Goal: Transaction & Acquisition: Purchase product/service

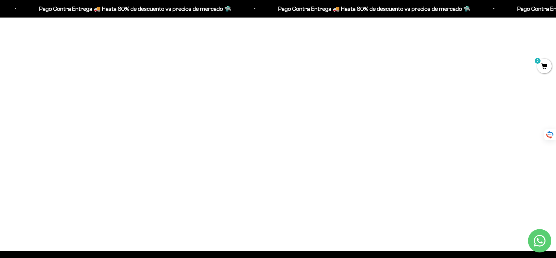
scroll to position [513, 0]
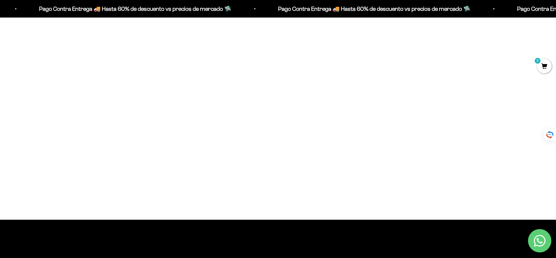
scroll to position [521, 0]
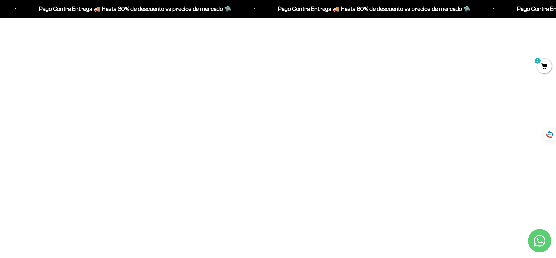
scroll to position [293, 0]
click at [282, 108] on img at bounding box center [278, 99] width 159 height 159
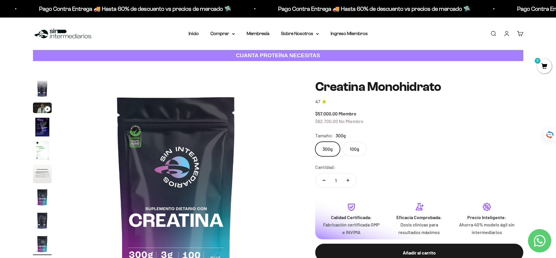
scroll to position [0, 1830]
click at [194, 33] on link "Inicio" at bounding box center [194, 33] width 10 height 5
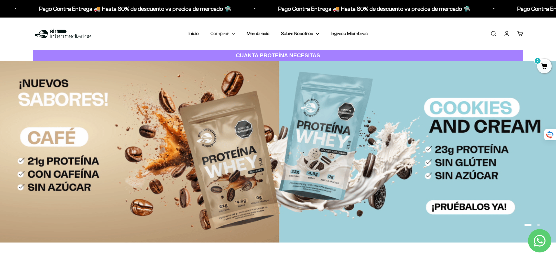
click at [223, 33] on summary "Comprar" at bounding box center [223, 34] width 25 height 8
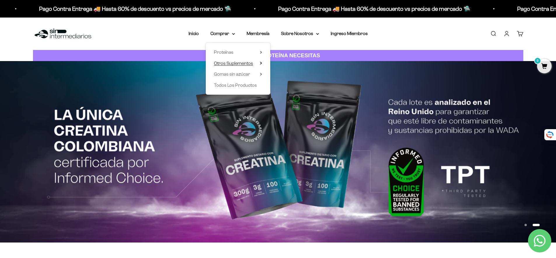
click at [225, 63] on span "Otros Suplementos" at bounding box center [233, 63] width 39 height 5
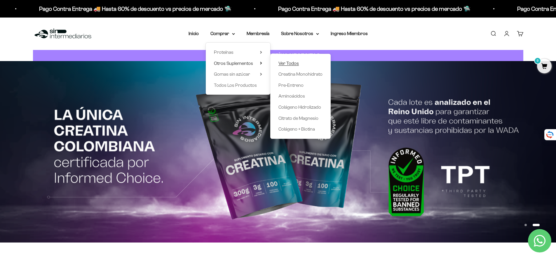
click at [295, 60] on span "Ver Todos" at bounding box center [289, 64] width 20 height 8
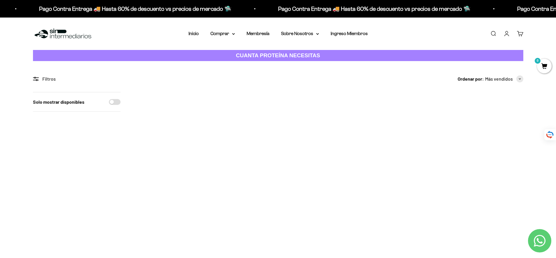
click at [174, 135] on img at bounding box center [171, 128] width 72 height 72
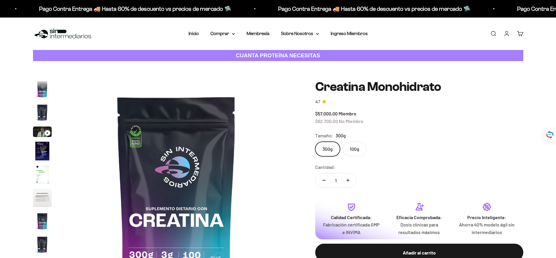
scroll to position [24, 0]
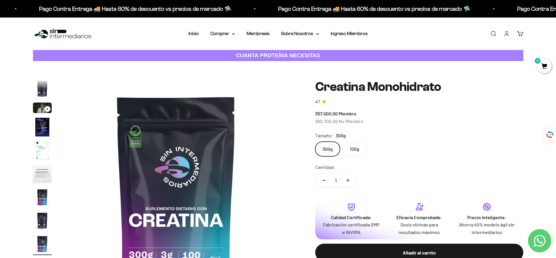
click at [356, 150] on label "100g" at bounding box center [355, 149] width 24 height 15
click at [315, 142] on input "100g" at bounding box center [315, 141] width 0 height 0
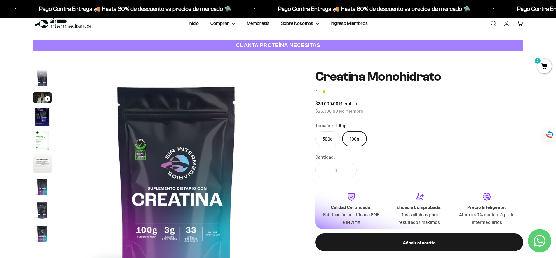
scroll to position [71, 0]
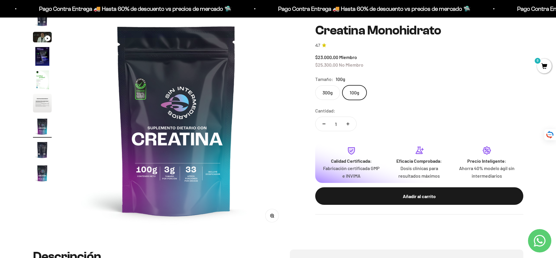
click at [329, 92] on label "300g" at bounding box center [327, 92] width 25 height 15
click at [315, 85] on input "300g" at bounding box center [315, 85] width 0 height 0
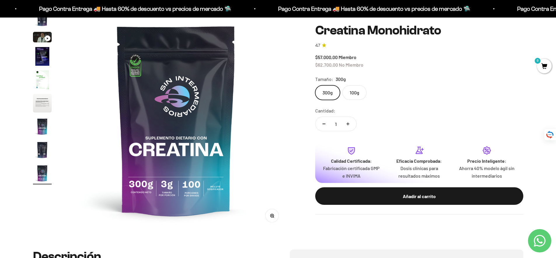
click at [353, 90] on label "100g" at bounding box center [355, 92] width 24 height 15
click at [315, 85] on input "100g" at bounding box center [315, 85] width 0 height 0
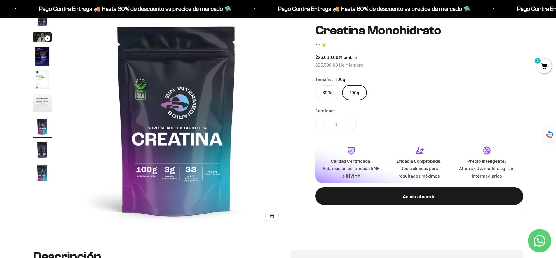
click at [331, 93] on label "300g" at bounding box center [327, 92] width 25 height 15
click at [315, 85] on input "300g" at bounding box center [315, 85] width 0 height 0
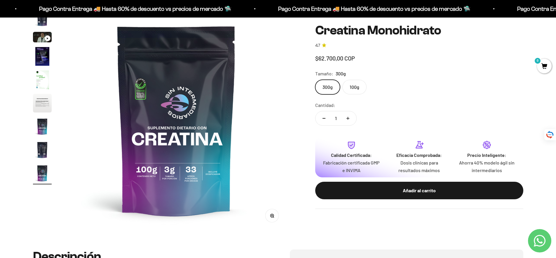
scroll to position [0, 1830]
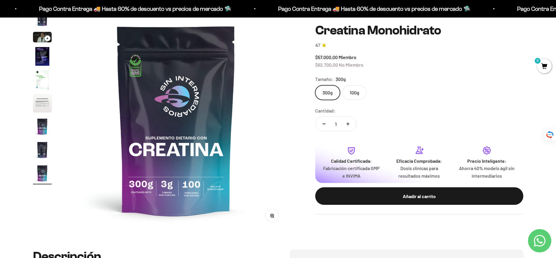
click at [355, 93] on label "100g" at bounding box center [355, 92] width 24 height 15
click at [315, 85] on input "100g" at bounding box center [315, 85] width 0 height 0
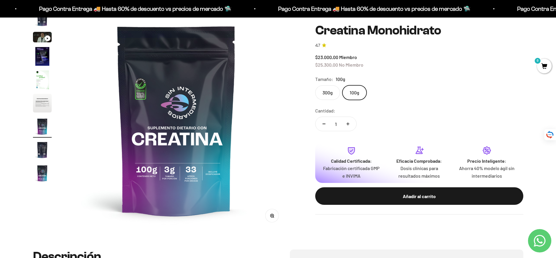
click at [334, 92] on label "300g" at bounding box center [327, 92] width 25 height 15
click at [315, 85] on input "300g" at bounding box center [315, 85] width 0 height 0
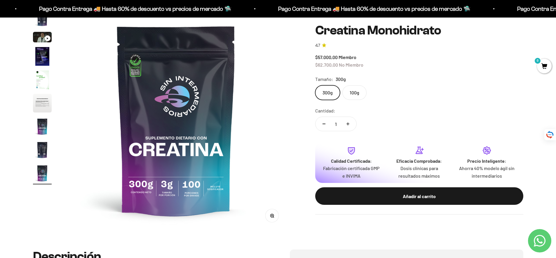
click at [360, 91] on label "100g" at bounding box center [355, 92] width 24 height 15
click at [315, 85] on input "100g" at bounding box center [315, 85] width 0 height 0
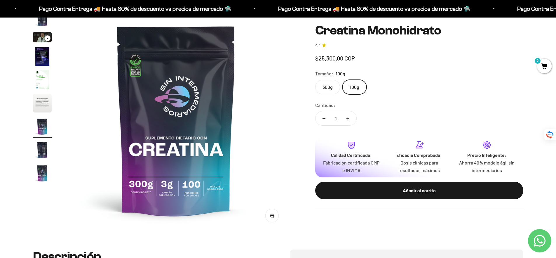
scroll to position [0, 1373]
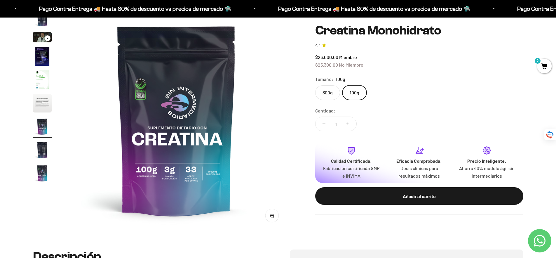
click at [331, 92] on label "300g" at bounding box center [327, 92] width 25 height 15
click at [315, 85] on input "300g" at bounding box center [315, 85] width 0 height 0
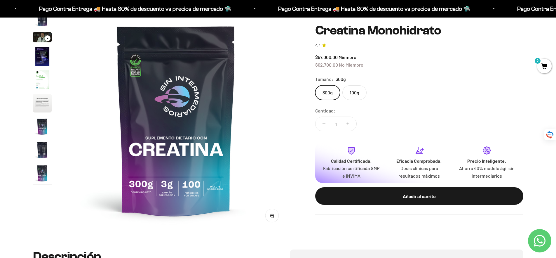
click at [349, 94] on label "100g" at bounding box center [355, 92] width 24 height 15
click at [315, 85] on input "100g" at bounding box center [315, 85] width 0 height 0
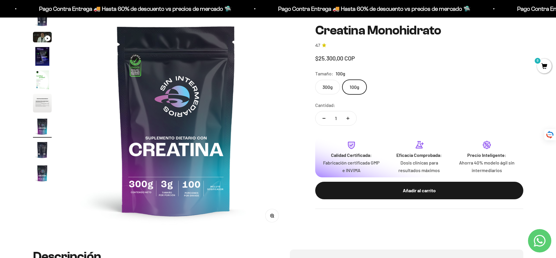
scroll to position [0, 1373]
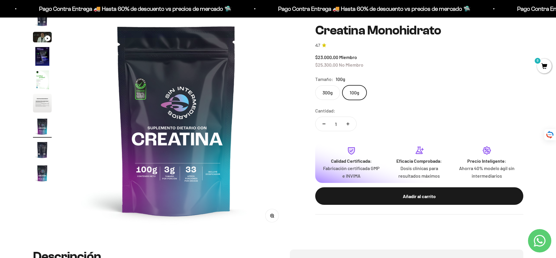
click at [329, 94] on label "300g" at bounding box center [327, 92] width 25 height 15
click at [315, 85] on input "300g" at bounding box center [315, 85] width 0 height 0
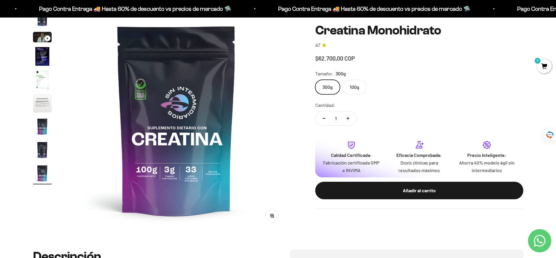
scroll to position [0, 1830]
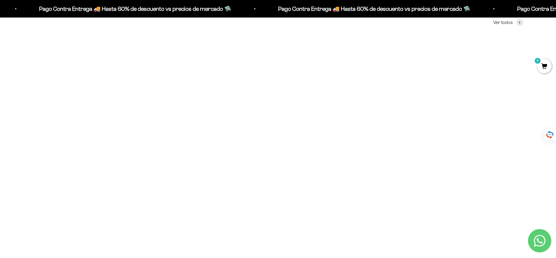
scroll to position [258, 0]
click at [128, 189] on img at bounding box center [112, 134] width 159 height 159
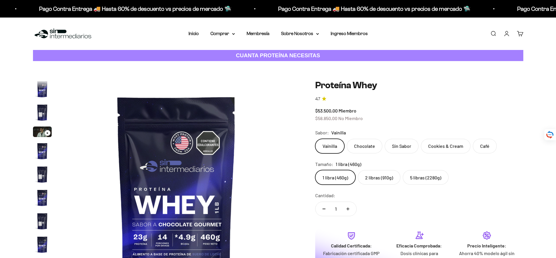
scroll to position [281, 0]
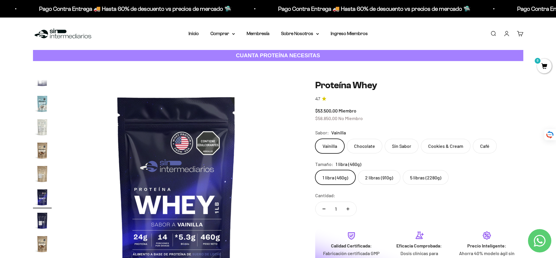
click at [428, 181] on label "5 libras (2280g)" at bounding box center [426, 177] width 46 height 15
click at [315, 170] on input "5 libras (2280g)" at bounding box center [315, 170] width 0 height 0
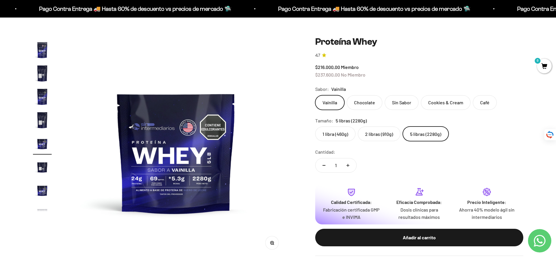
scroll to position [40, 0]
